Goal: Task Accomplishment & Management: Manage account settings

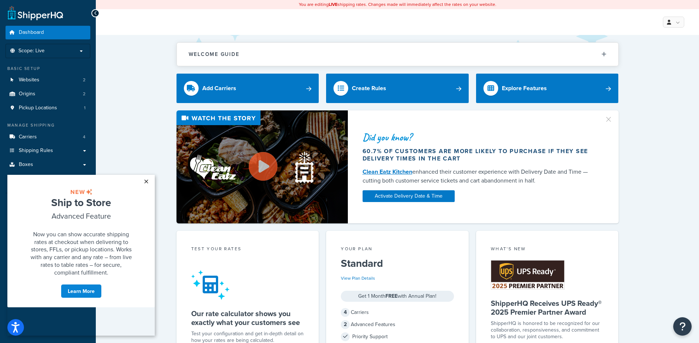
click at [146, 183] on link "×" at bounding box center [146, 181] width 13 height 13
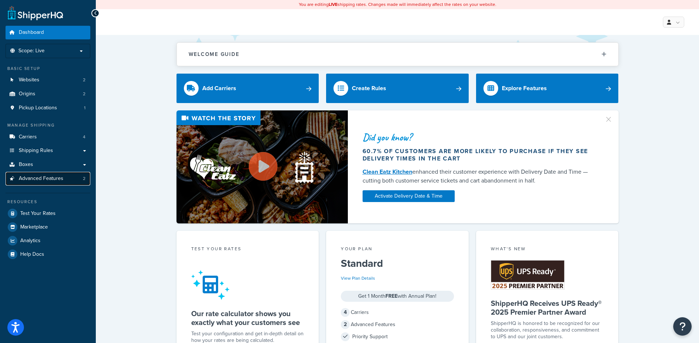
click at [54, 179] on span "Advanced Features" at bounding box center [41, 179] width 45 height 6
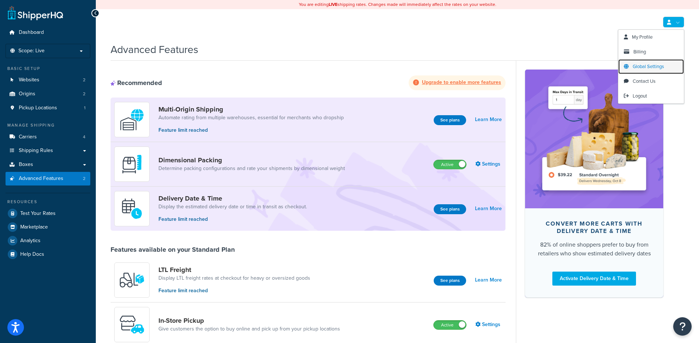
click at [645, 67] on span "Global Settings" at bounding box center [648, 66] width 31 height 7
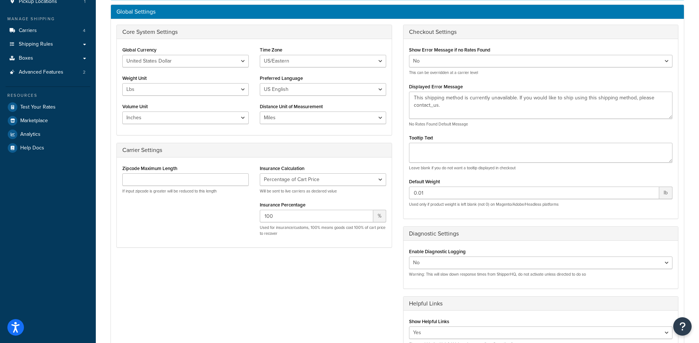
scroll to position [18, 0]
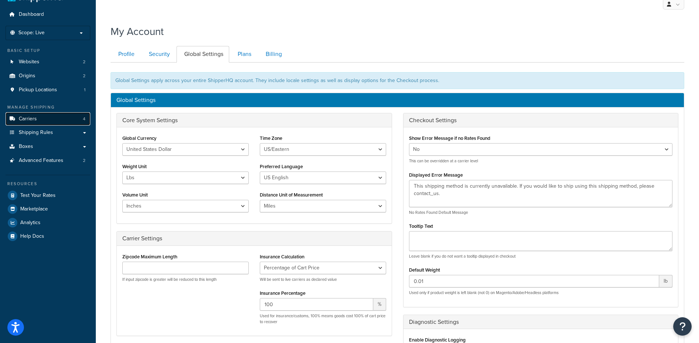
click at [42, 122] on link "Carriers 4" at bounding box center [48, 119] width 85 height 14
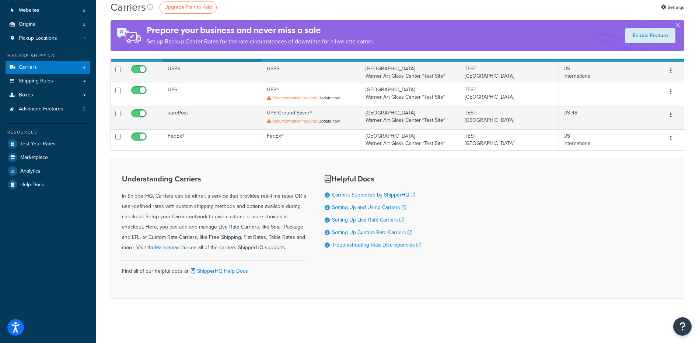
scroll to position [33, 0]
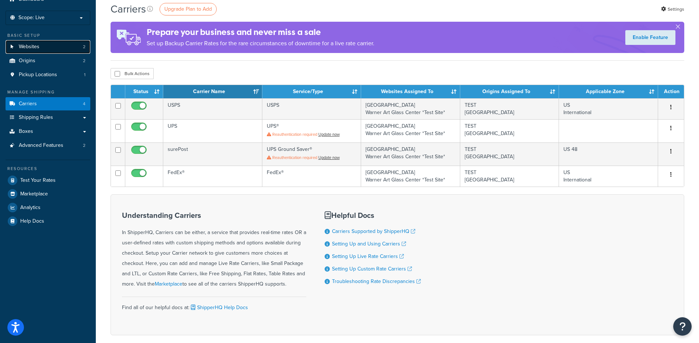
click at [24, 45] on span "Websites" at bounding box center [29, 47] width 21 height 6
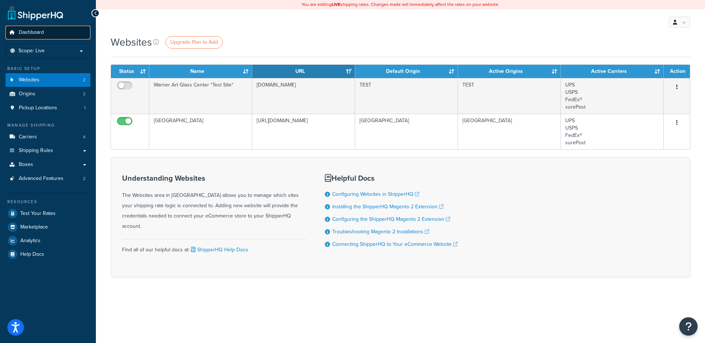
click at [34, 31] on span "Dashboard" at bounding box center [31, 32] width 25 height 6
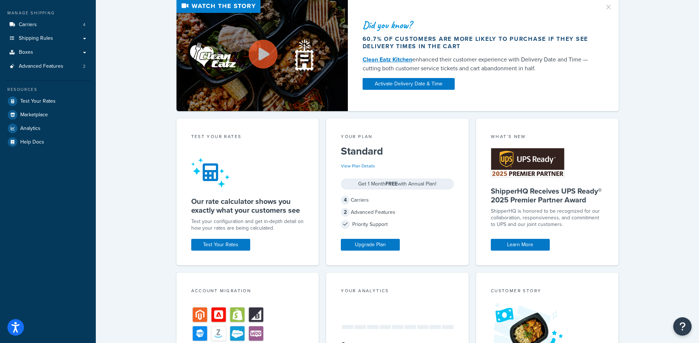
scroll to position [2, 0]
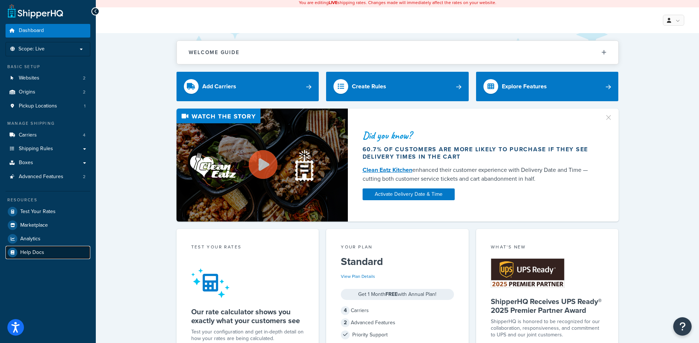
click at [32, 253] on span "Help Docs" at bounding box center [32, 253] width 24 height 6
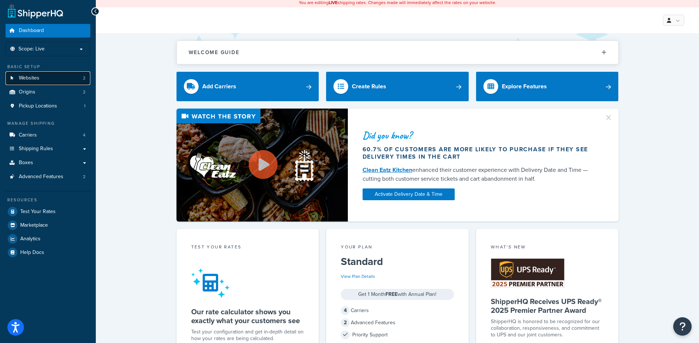
click at [34, 78] on span "Websites" at bounding box center [29, 78] width 21 height 6
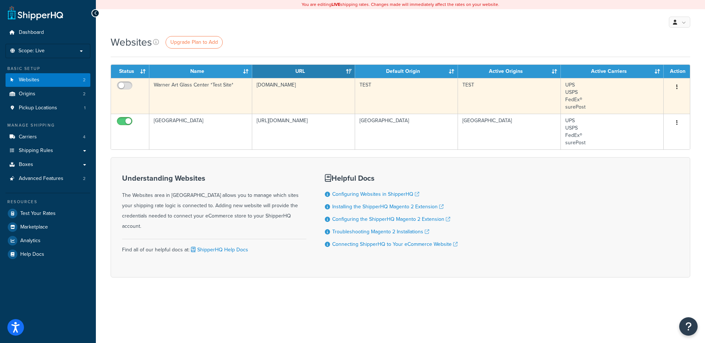
click at [680, 87] on button "button" at bounding box center [676, 87] width 10 height 12
click at [633, 102] on link "Edit" at bounding box center [646, 101] width 58 height 15
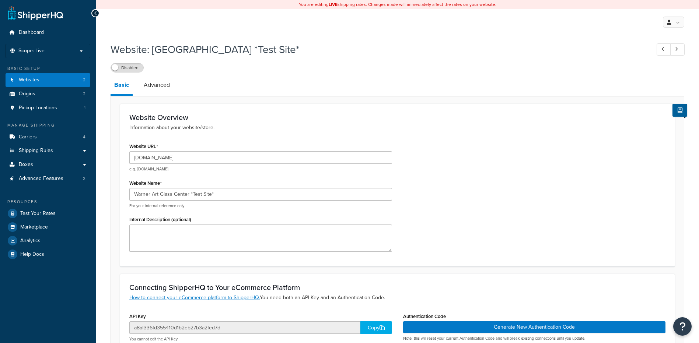
select select "22562"
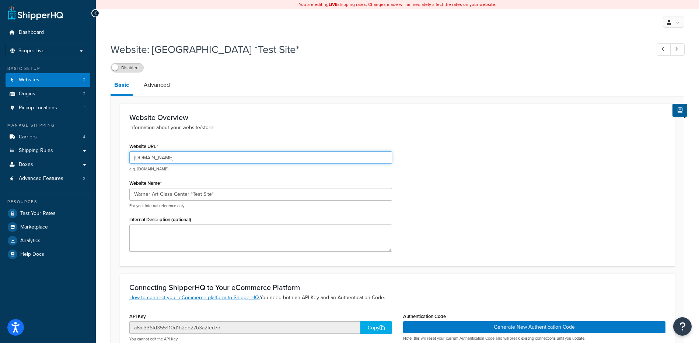
click at [143, 158] on input "[DOMAIN_NAME]" at bounding box center [260, 157] width 263 height 13
type input "dev.warnerartglass.com"
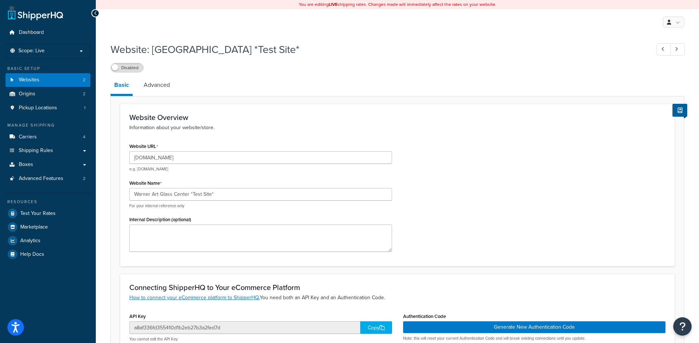
click at [128, 68] on label "Disabled" at bounding box center [127, 67] width 32 height 9
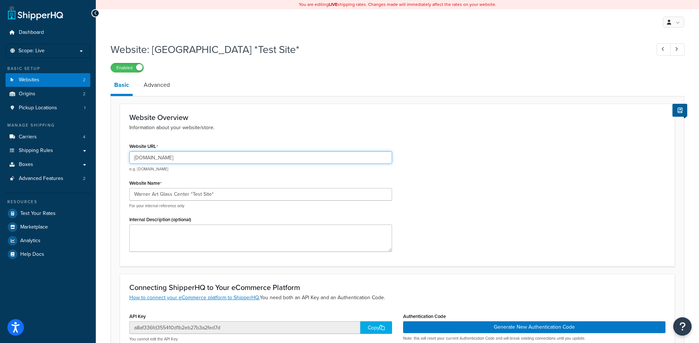
drag, startPoint x: 212, startPoint y: 156, endPoint x: 113, endPoint y: 161, distance: 99.6
click at [113, 161] on form "Website Overview Information about your website/store. Website URL dev.warnerar…" at bounding box center [397, 291] width 573 height 374
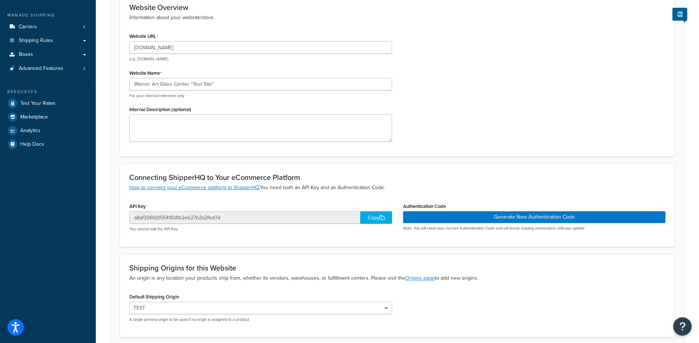
scroll to position [111, 0]
click at [378, 218] on div "Copy" at bounding box center [376, 217] width 32 height 13
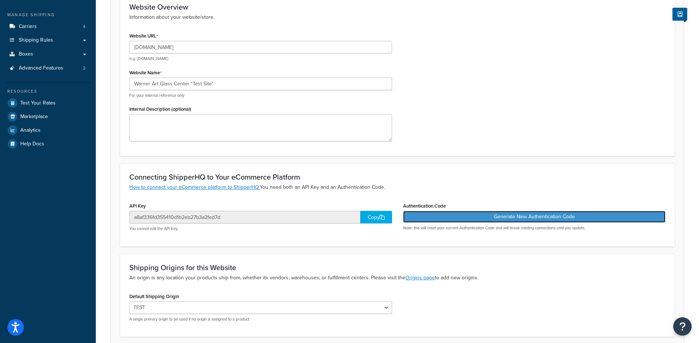
click at [557, 218] on button "Generate New Authentication Code" at bounding box center [534, 217] width 263 height 12
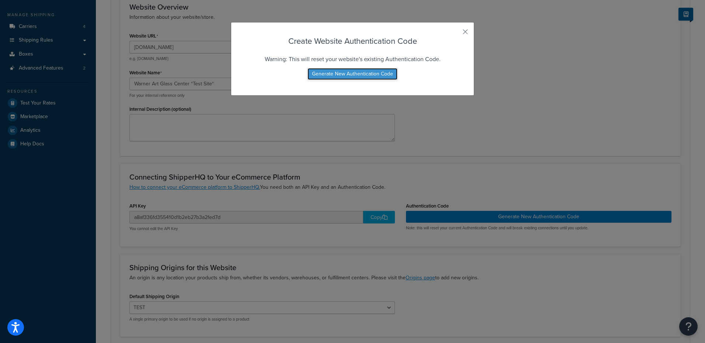
click at [350, 76] on button "Generate New Authentication Code" at bounding box center [352, 74] width 90 height 12
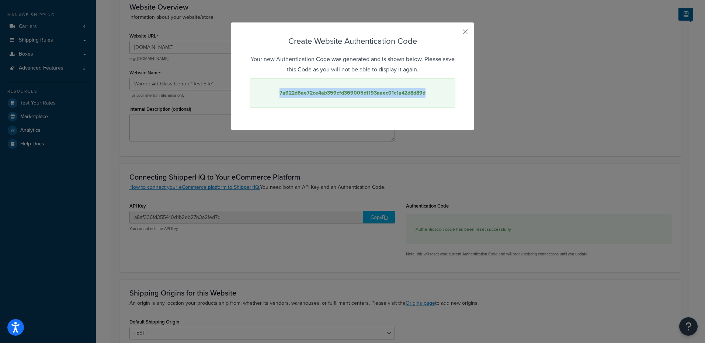
drag, startPoint x: 419, startPoint y: 94, endPoint x: 277, endPoint y: 94, distance: 142.6
click at [277, 94] on div "7a922d6ae72ce4ab359cfd369005df193aaec01c1a42d8d89d" at bounding box center [352, 92] width 206 height 29
copy strong "7a922d6ae72ce4ab359cfd369005df193aaec01c1a42d8d89d"
click at [455, 34] on button "button" at bounding box center [454, 35] width 2 height 2
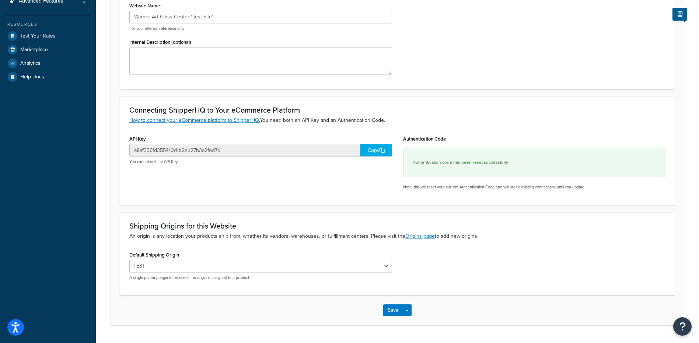
scroll to position [198, 0]
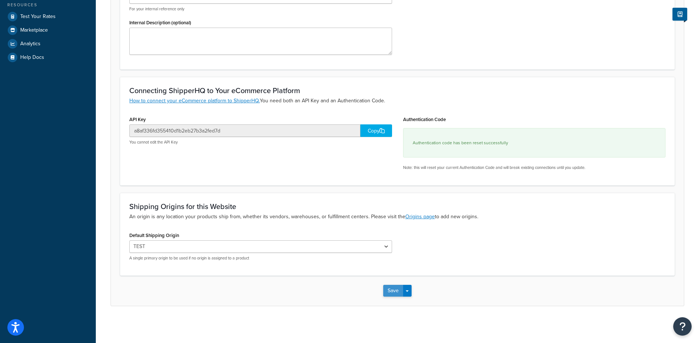
click at [389, 291] on button "Save" at bounding box center [393, 291] width 20 height 12
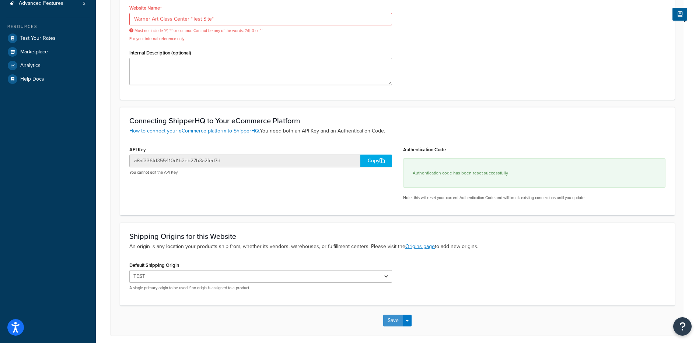
scroll to position [88, 0]
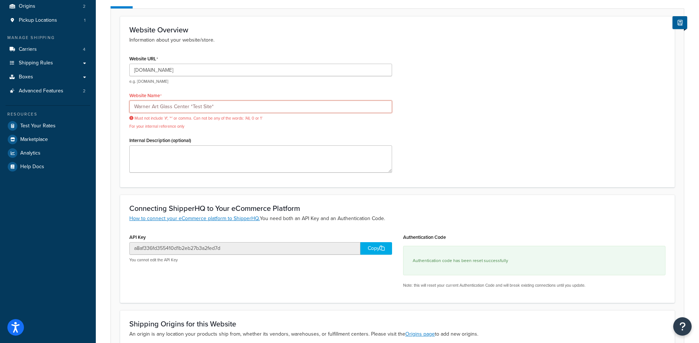
click at [215, 107] on input "Warner Art Glass Center *Test Site*" at bounding box center [260, 107] width 263 height 13
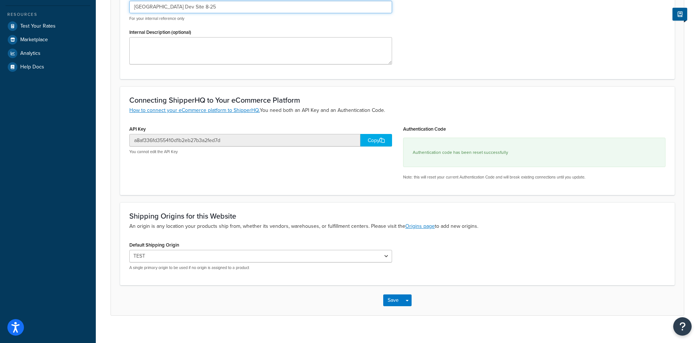
scroll to position [198, 0]
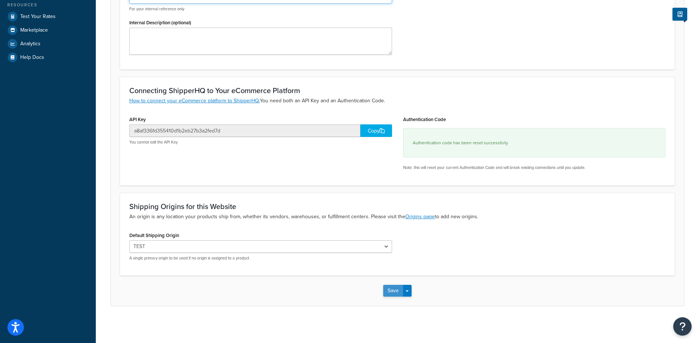
type input "[GEOGRAPHIC_DATA] Dev Site 8-25"
click at [387, 293] on button "Save" at bounding box center [393, 291] width 20 height 12
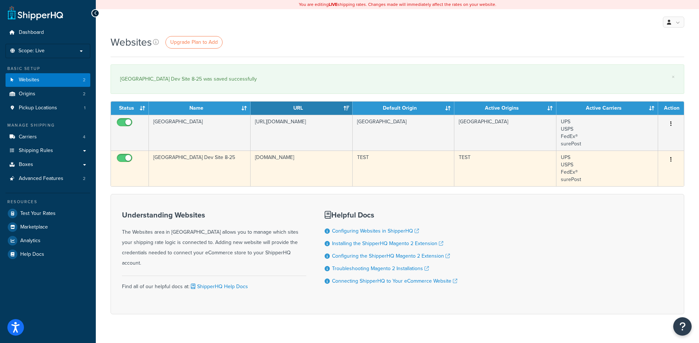
click at [419, 165] on td "TEST" at bounding box center [404, 169] width 102 height 36
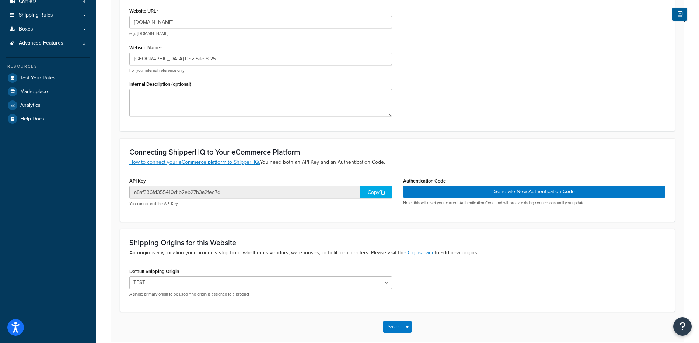
scroll to position [172, 0]
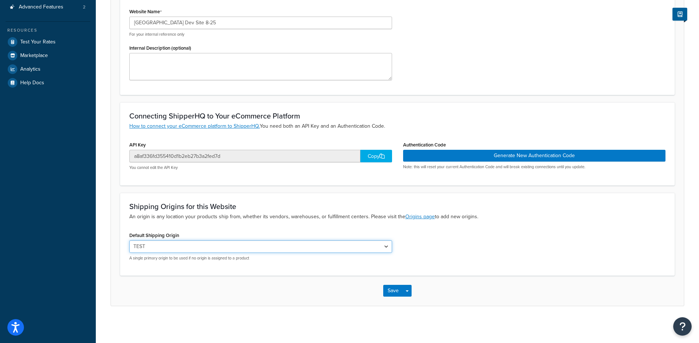
click at [384, 246] on select "Warner Art Glass Center TEST" at bounding box center [260, 247] width 263 height 13
select select "22561"
click at [129, 241] on select "Warner Art Glass Center TEST" at bounding box center [260, 247] width 263 height 13
click at [394, 293] on button "Save" at bounding box center [393, 291] width 20 height 12
